Goal: Find specific page/section: Find specific page/section

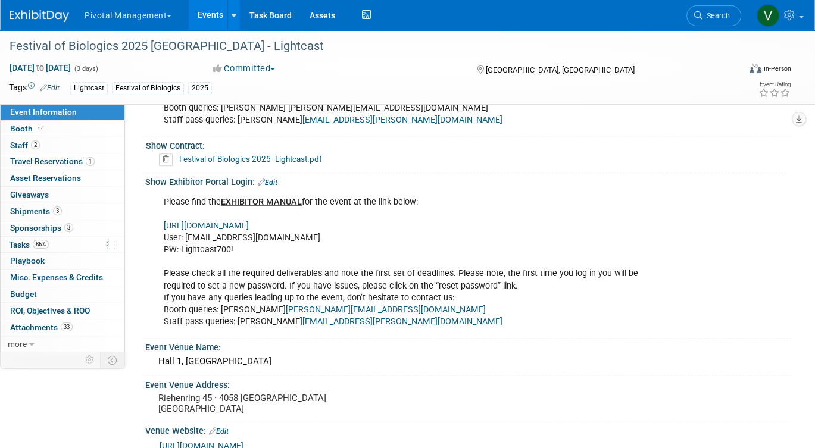
click at [205, 15] on link "Events" at bounding box center [210, 15] width 43 height 30
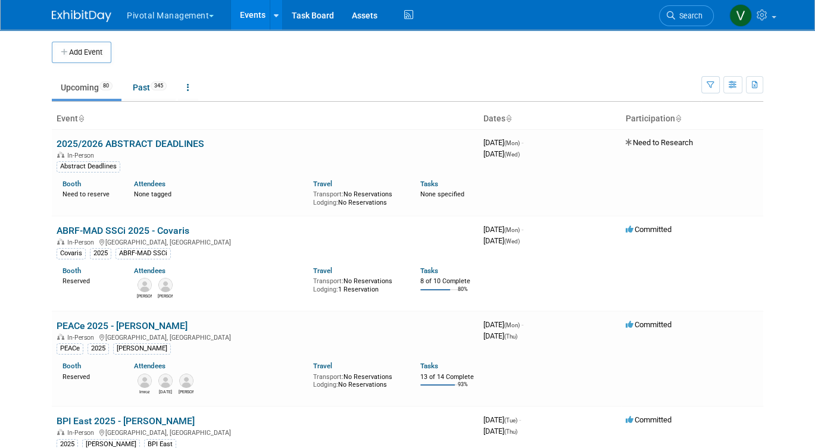
scroll to position [1799, 0]
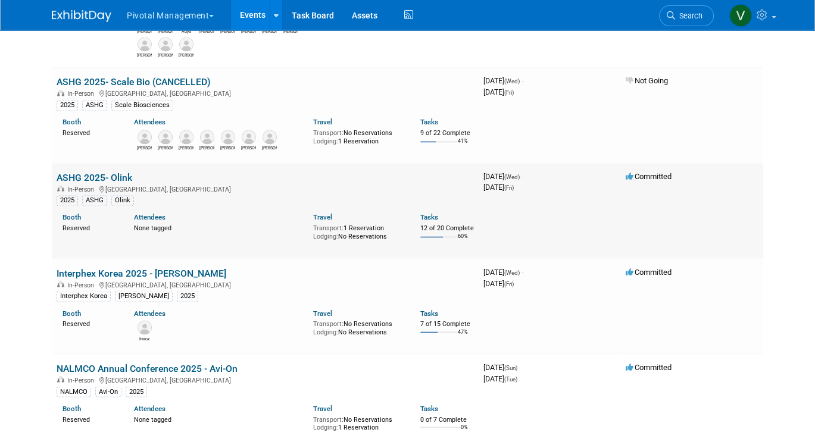
click at [87, 183] on link "ASHG 2025- Olink" at bounding box center [95, 177] width 76 height 11
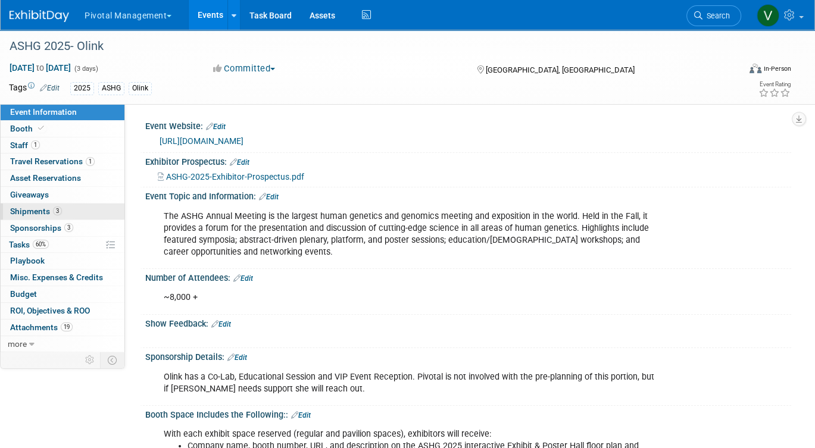
click at [36, 211] on span "Shipments 3" at bounding box center [36, 212] width 52 height 10
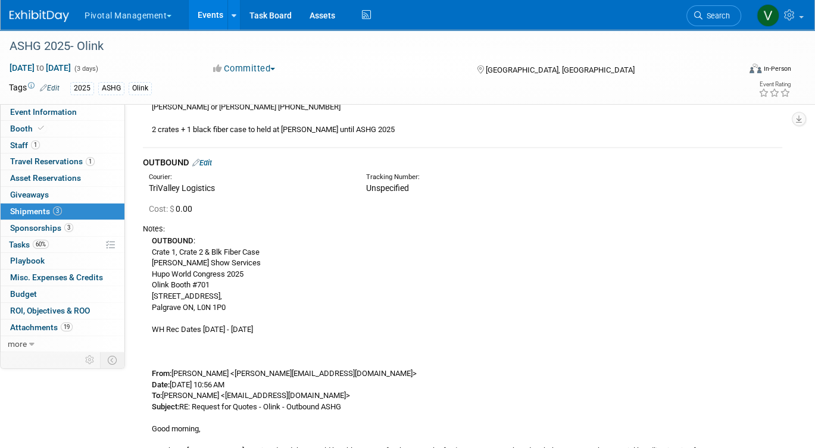
scroll to position [209, 0]
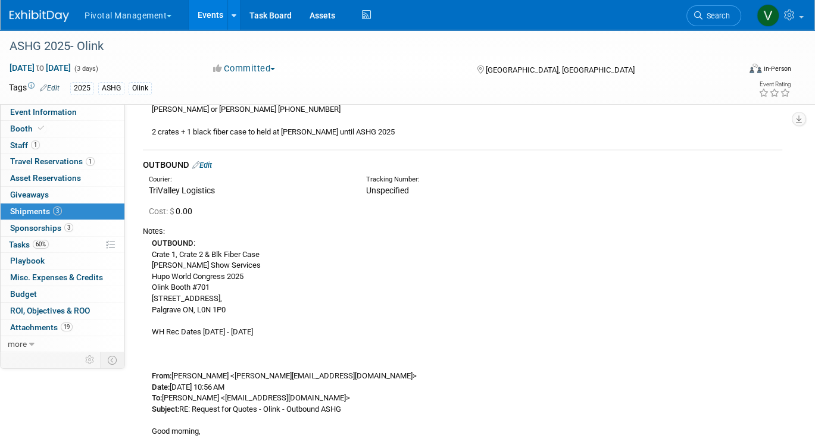
click at [209, 161] on link "Edit" at bounding box center [202, 165] width 20 height 9
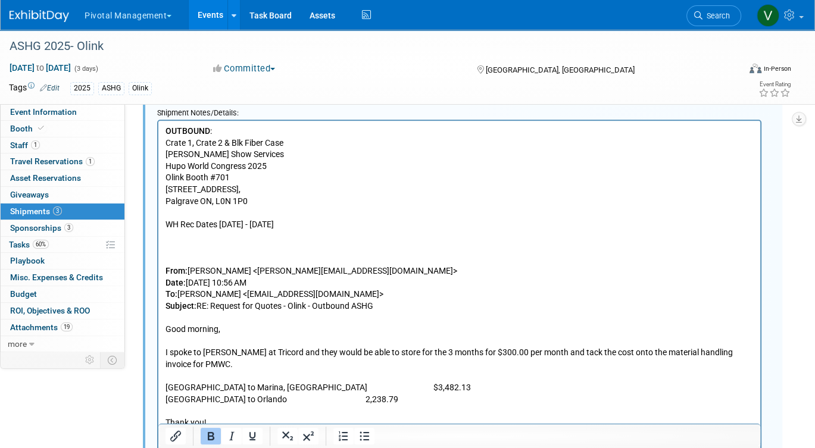
scroll to position [638, 0]
